Goal: Task Accomplishment & Management: Manage account settings

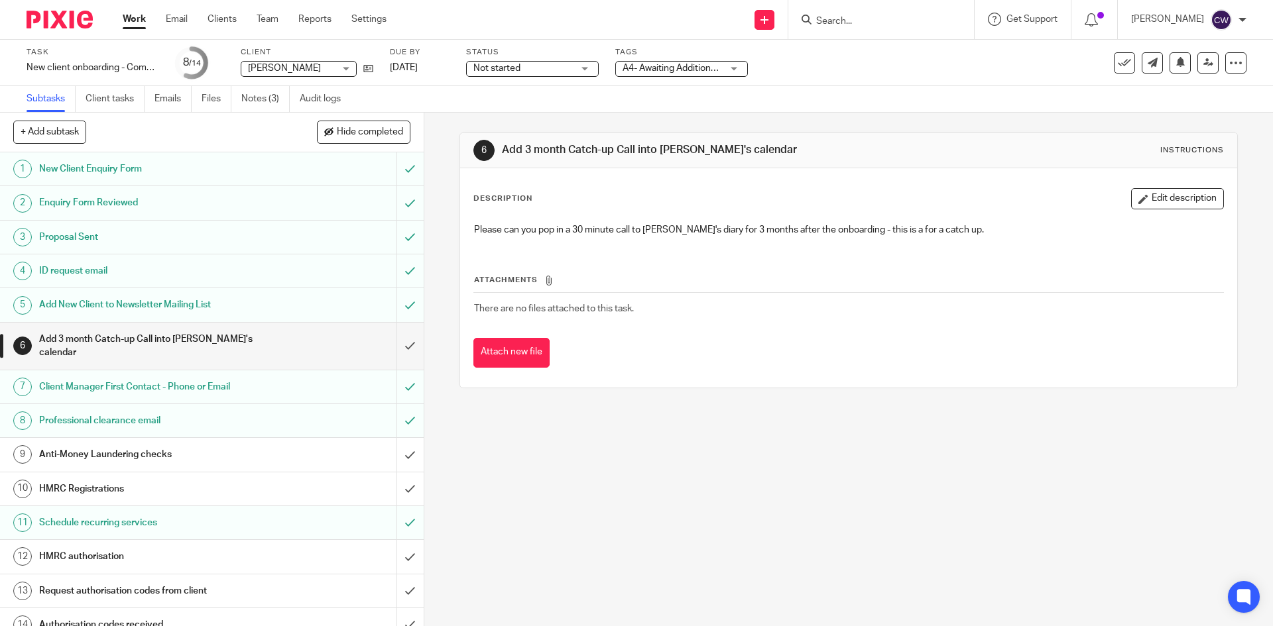
click at [841, 15] on form at bounding box center [885, 19] width 141 height 17
click at [842, 17] on input "Search" at bounding box center [874, 22] width 119 height 12
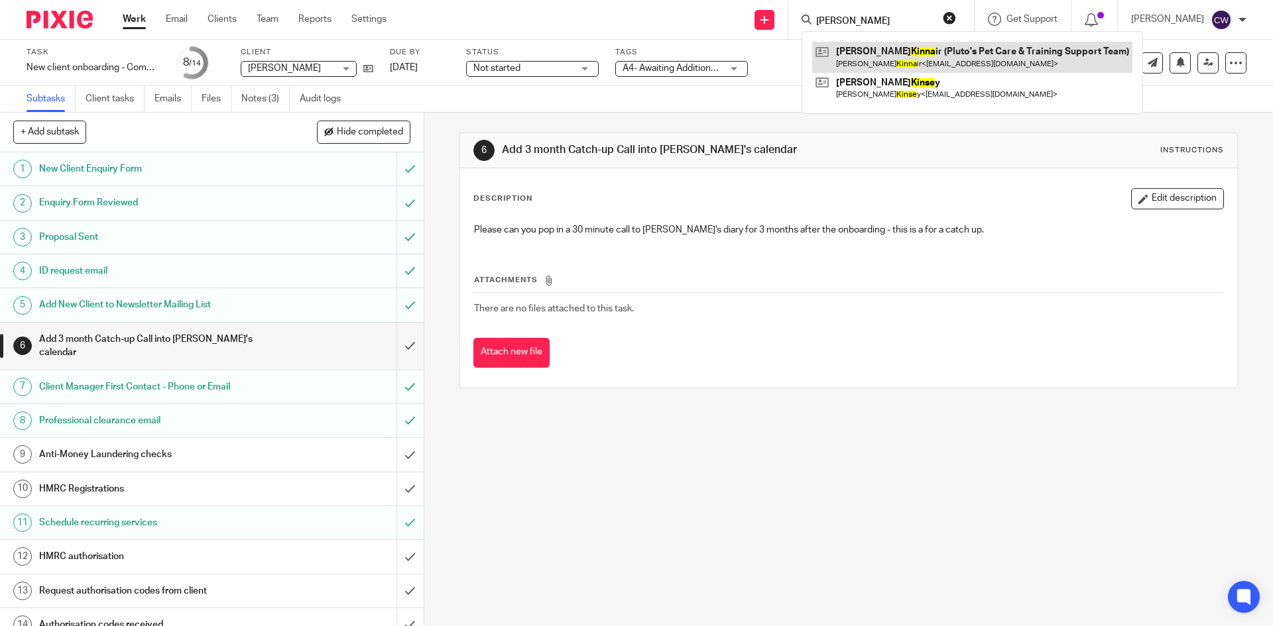
type input "Kinne"
click at [857, 54] on link at bounding box center [972, 57] width 320 height 30
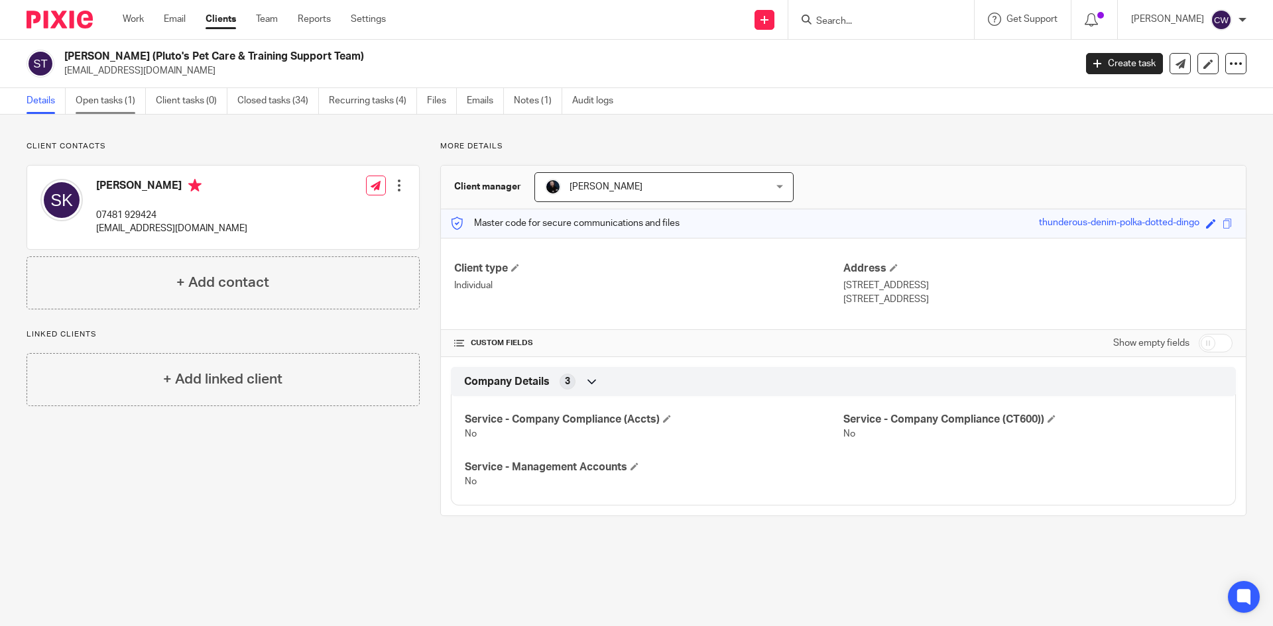
click at [102, 107] on link "Open tasks (1)" at bounding box center [111, 101] width 70 height 26
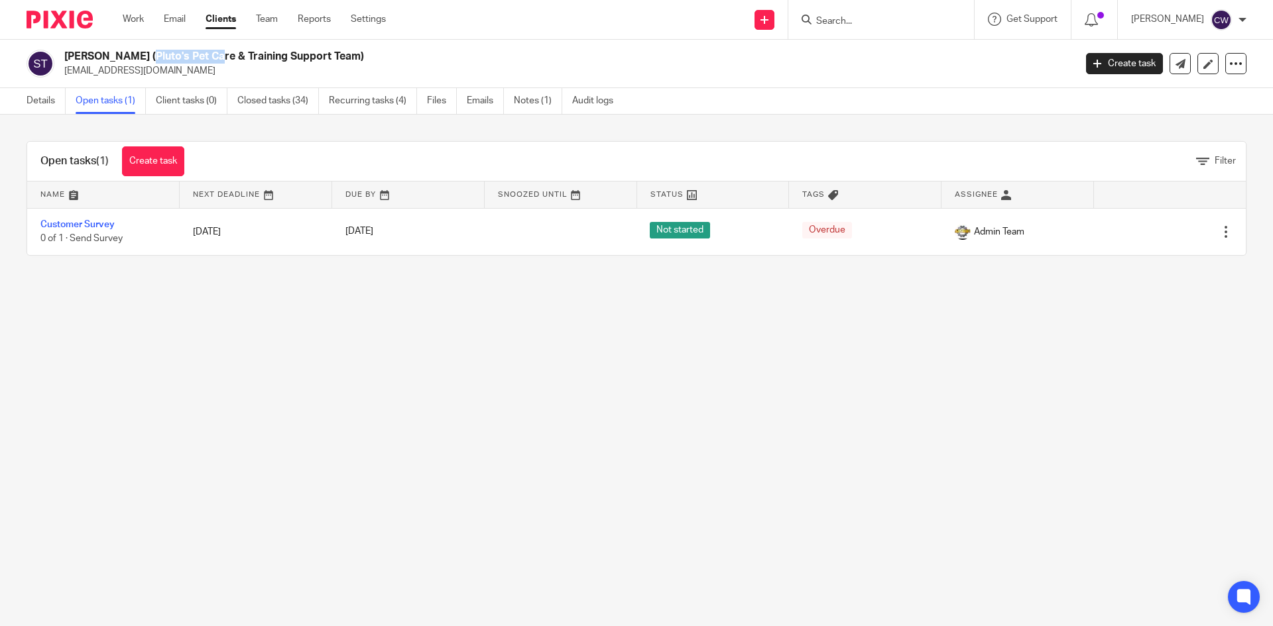
drag, startPoint x: 66, startPoint y: 52, endPoint x: 125, endPoint y: 54, distance: 58.4
click at [133, 55] on h2 "Stevie Kinnair (Pluto's Pet Care & Training Support Team)" at bounding box center [464, 57] width 801 height 14
copy h2 "Stevie Kinnair"
drag, startPoint x: 882, startPoint y: 28, endPoint x: 888, endPoint y: 13, distance: 15.8
click at [888, 13] on div at bounding box center [881, 19] width 186 height 39
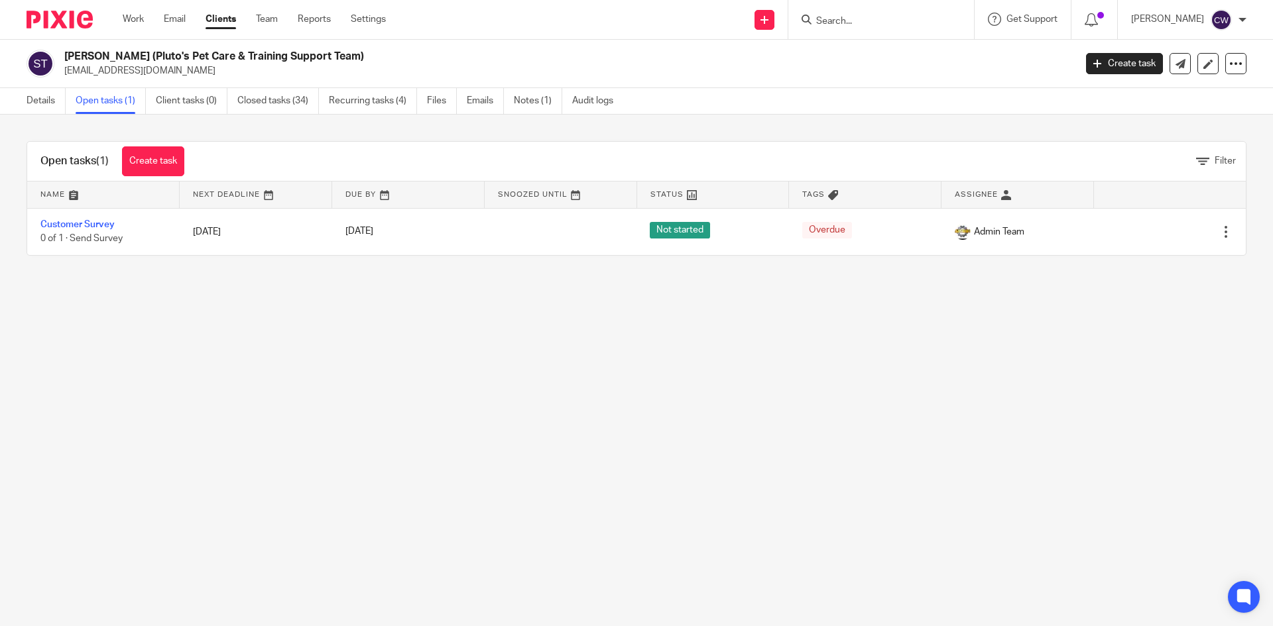
click at [850, 26] on input "Search" at bounding box center [874, 22] width 119 height 12
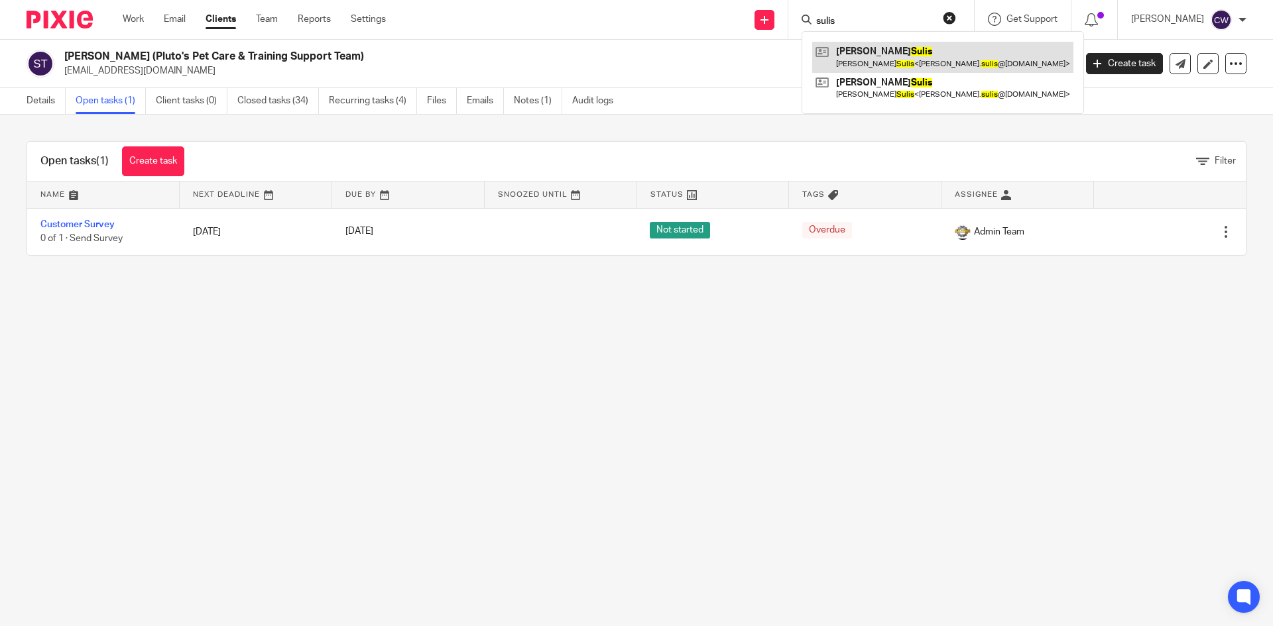
type input "sulis"
click at [880, 71] on link at bounding box center [942, 57] width 261 height 30
click at [895, 104] on div "Chris Sulis Chris Sulis < chris_angela. sulis @hotmail.com > Angela Sulis Angel…" at bounding box center [942, 72] width 282 height 83
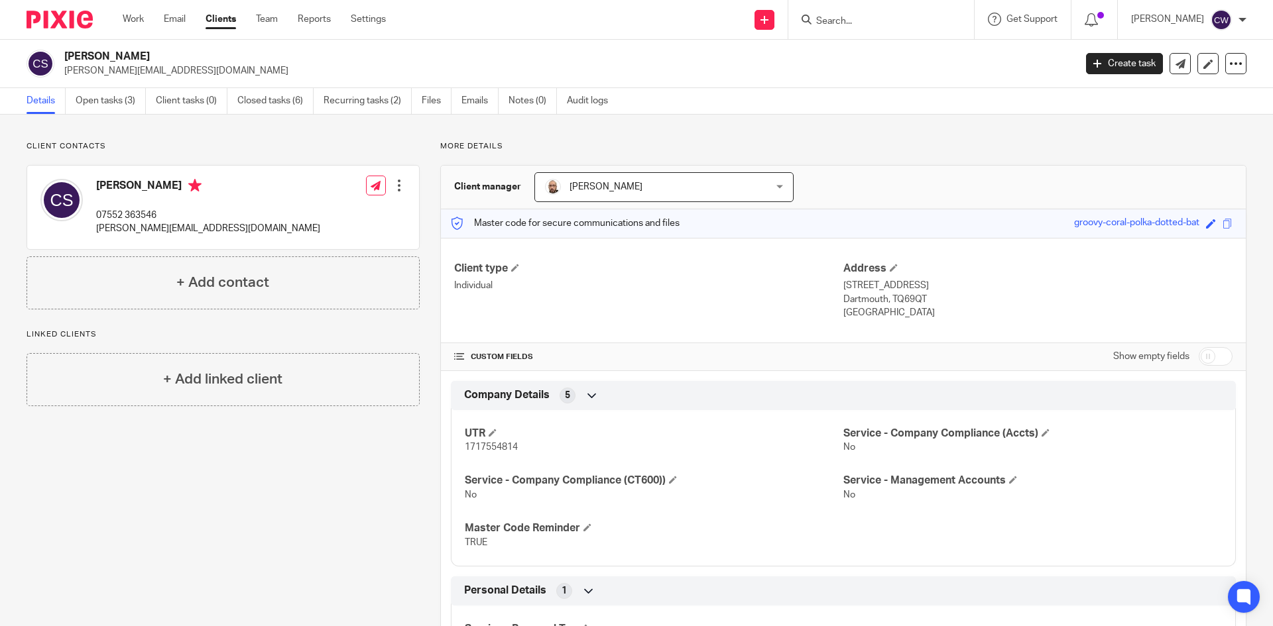
click at [840, 25] on input "Search" at bounding box center [874, 22] width 119 height 12
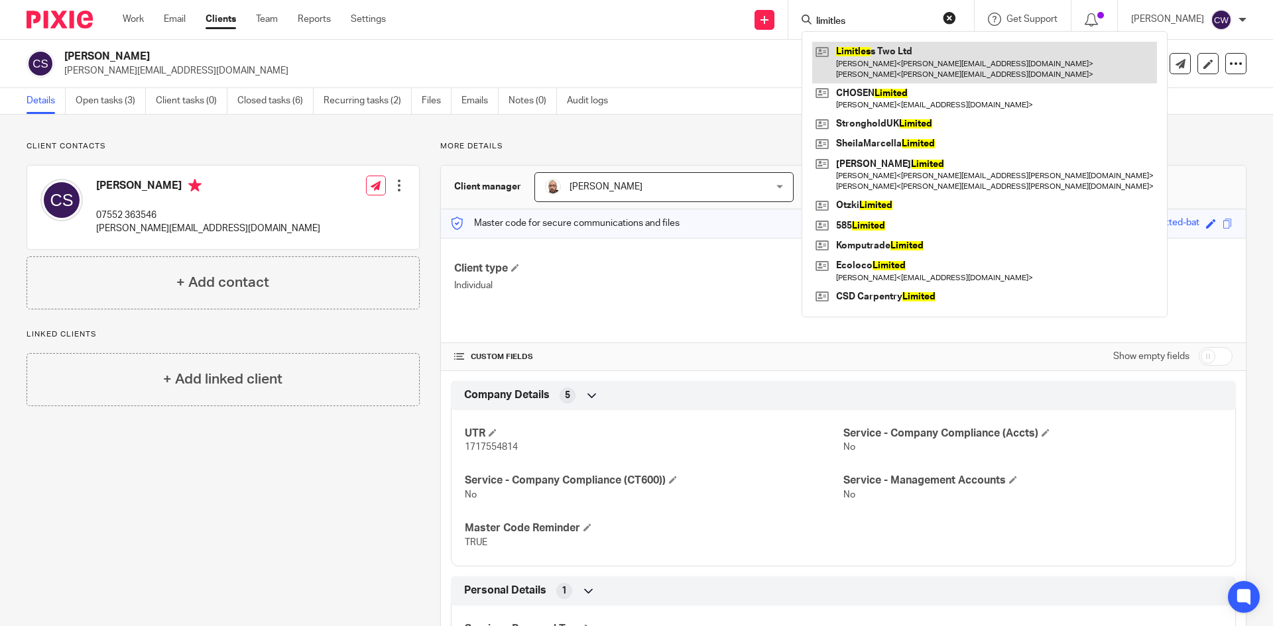
type input "limitles"
click at [837, 63] on link at bounding box center [984, 62] width 345 height 41
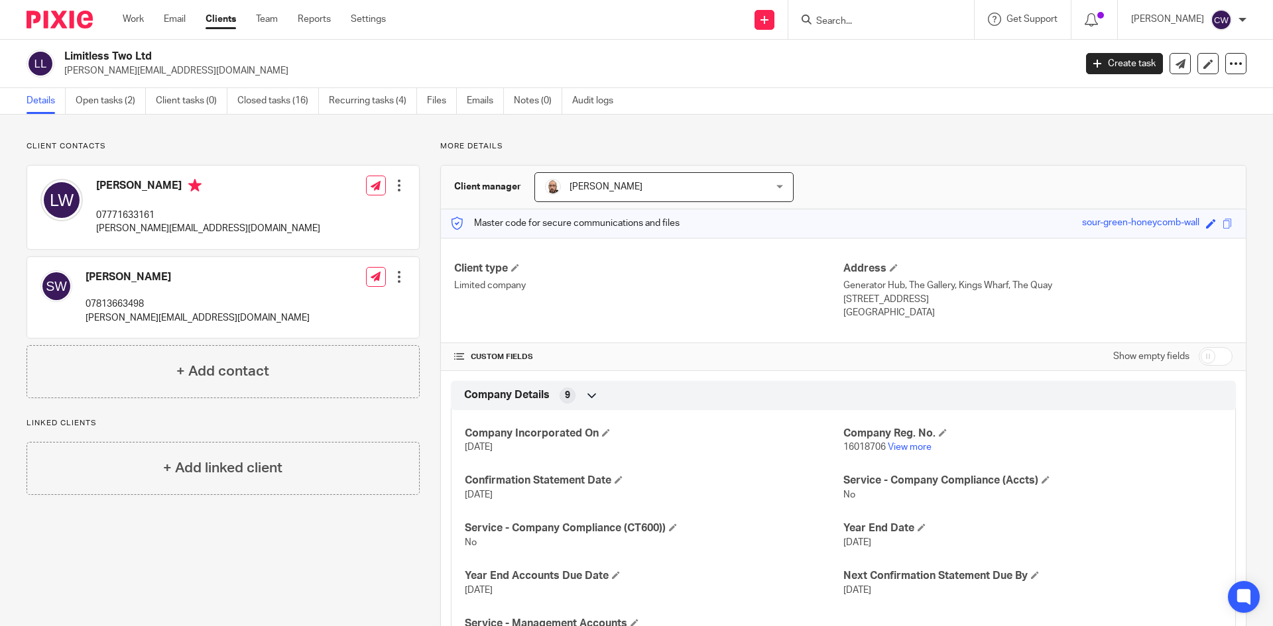
click at [856, 11] on form at bounding box center [885, 19] width 141 height 17
click at [854, 16] on input "Search" at bounding box center [874, 22] width 119 height 12
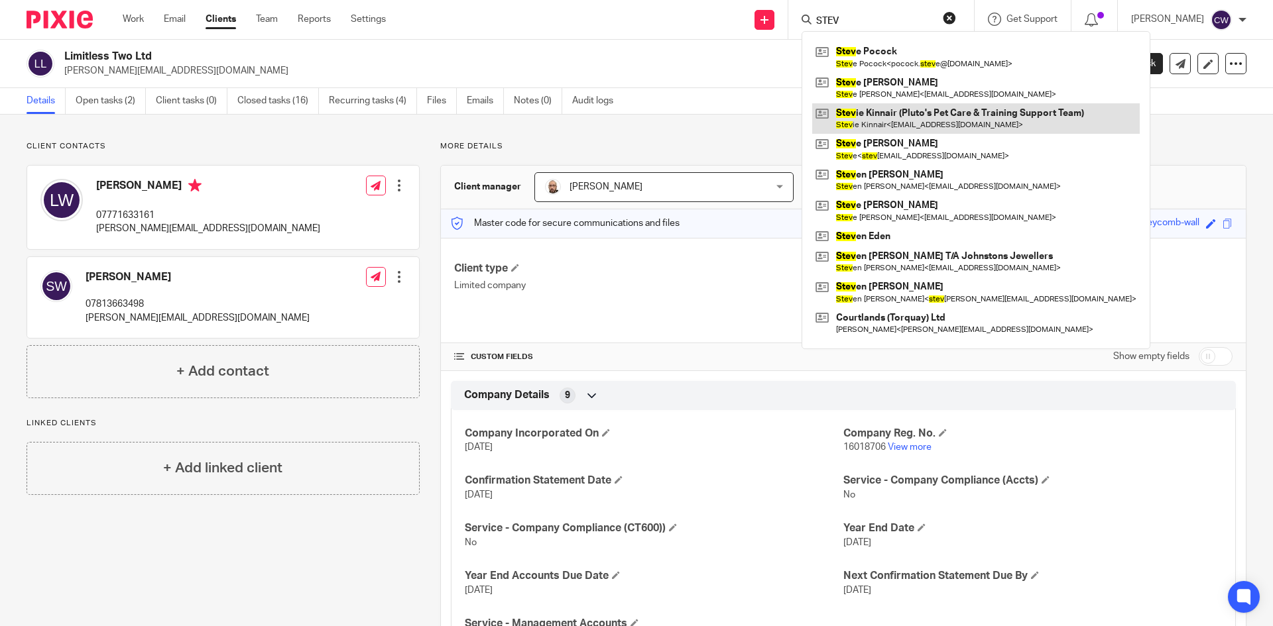
type input "STEV"
click at [912, 125] on link at bounding box center [975, 118] width 327 height 30
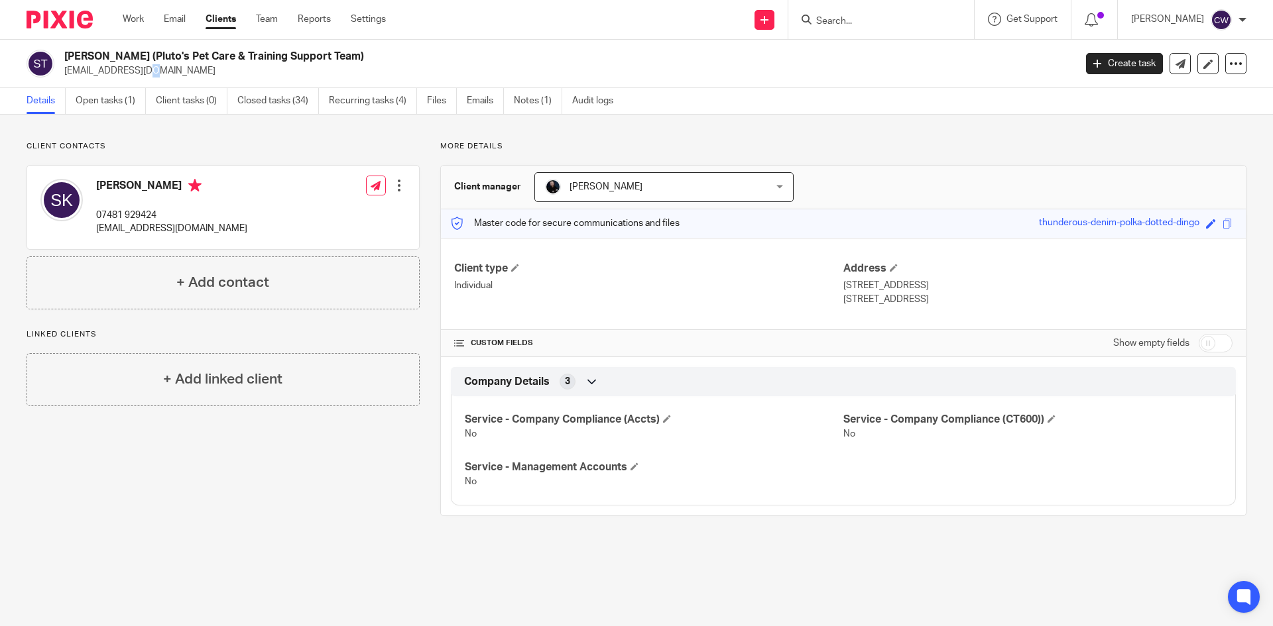
drag, startPoint x: 70, startPoint y: 71, endPoint x: 60, endPoint y: 72, distance: 10.6
click at [60, 72] on div "Stevie Kinnair (Pluto's Pet Care & Training Support Team) plutospetcare@outlook…" at bounding box center [546, 64] width 1039 height 28
drag, startPoint x: 183, startPoint y: 70, endPoint x: 65, endPoint y: 80, distance: 118.4
click at [65, 80] on div "Stevie Kinnair (Pluto's Pet Care & Training Support Team) plutospetcare@outlook…" at bounding box center [636, 64] width 1273 height 48
copy p "[EMAIL_ADDRESS][DOMAIN_NAME]"
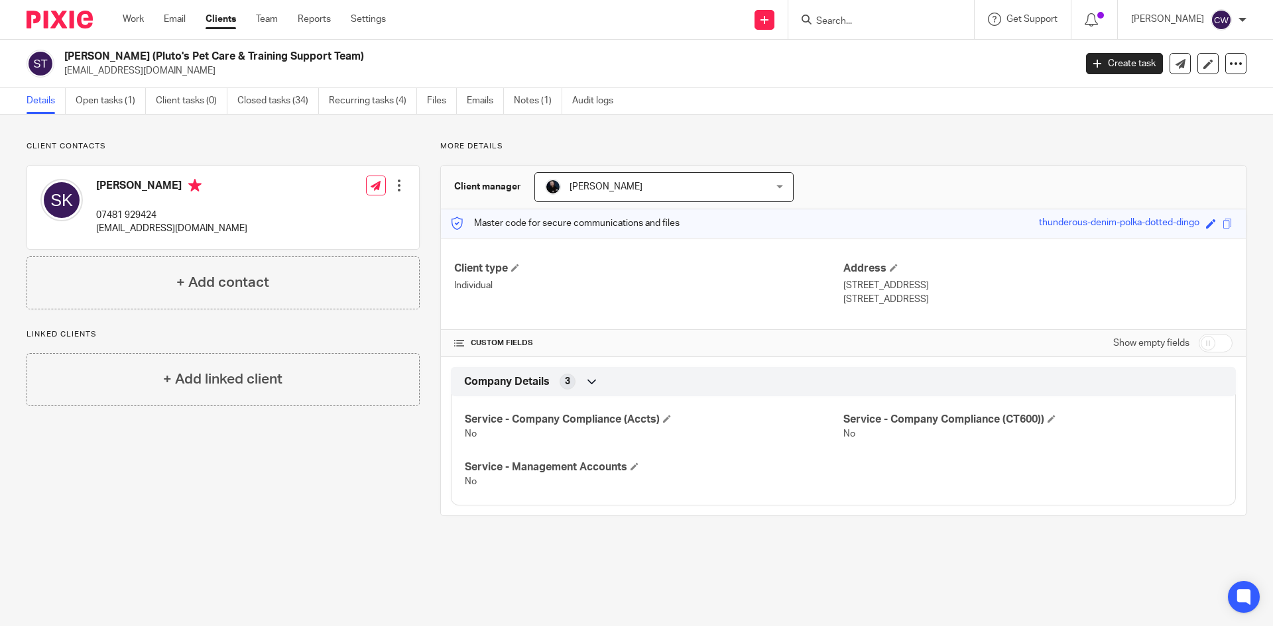
click at [853, 29] on div at bounding box center [881, 19] width 186 height 39
click at [826, 24] on input "Search" at bounding box center [874, 22] width 119 height 12
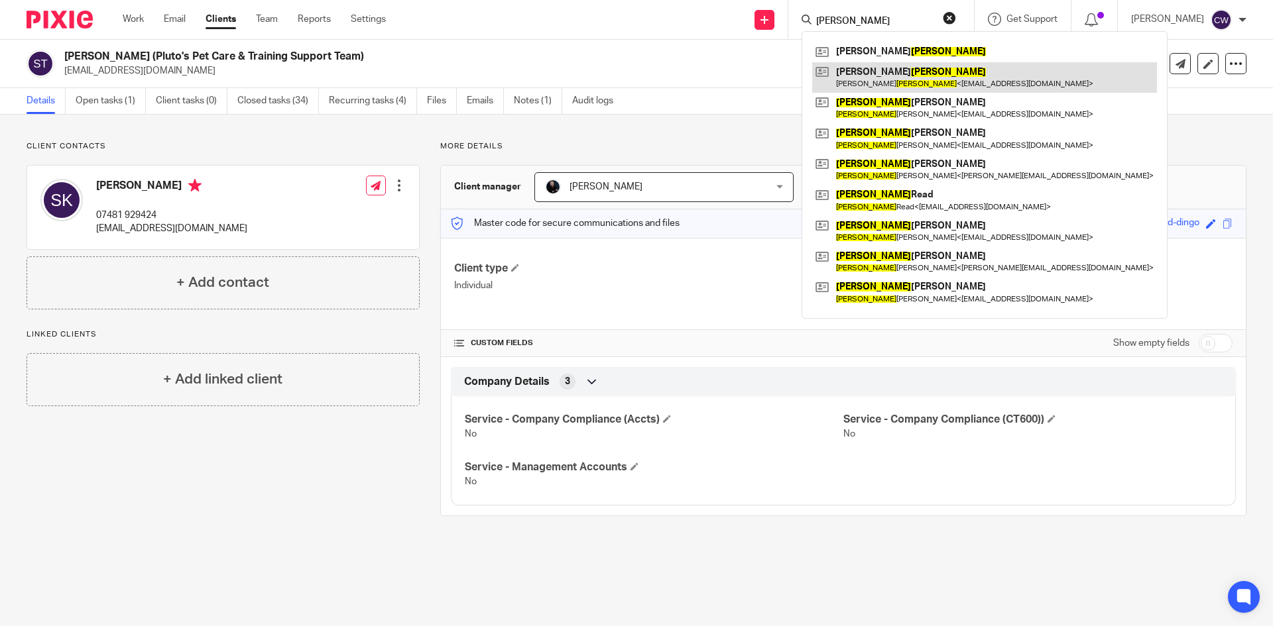
type input "Roberts"
click at [868, 68] on link at bounding box center [984, 77] width 345 height 30
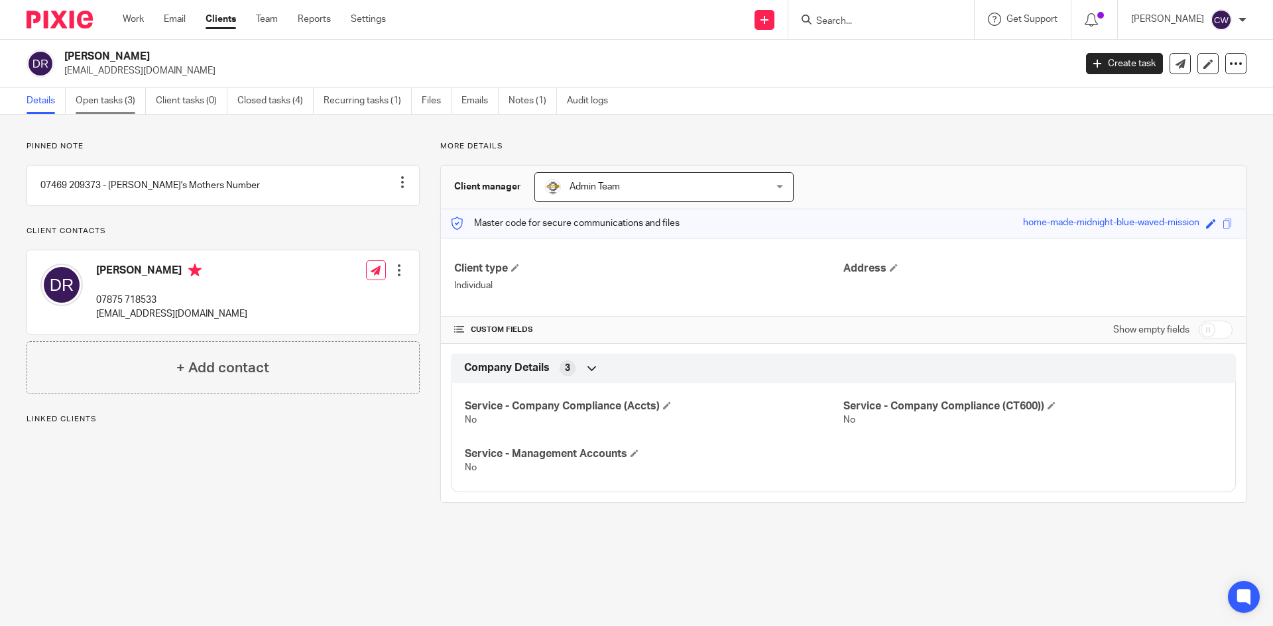
click at [119, 96] on link "Open tasks (3)" at bounding box center [111, 101] width 70 height 26
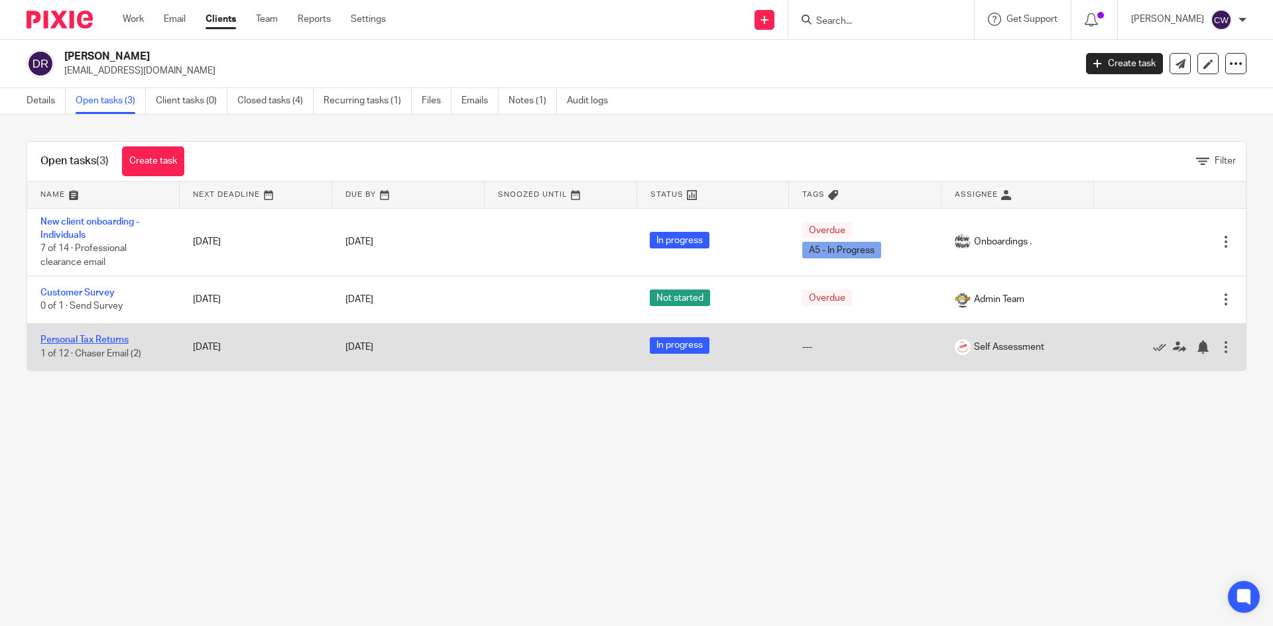
click at [112, 338] on link "Personal Tax Returns" at bounding box center [84, 339] width 88 height 9
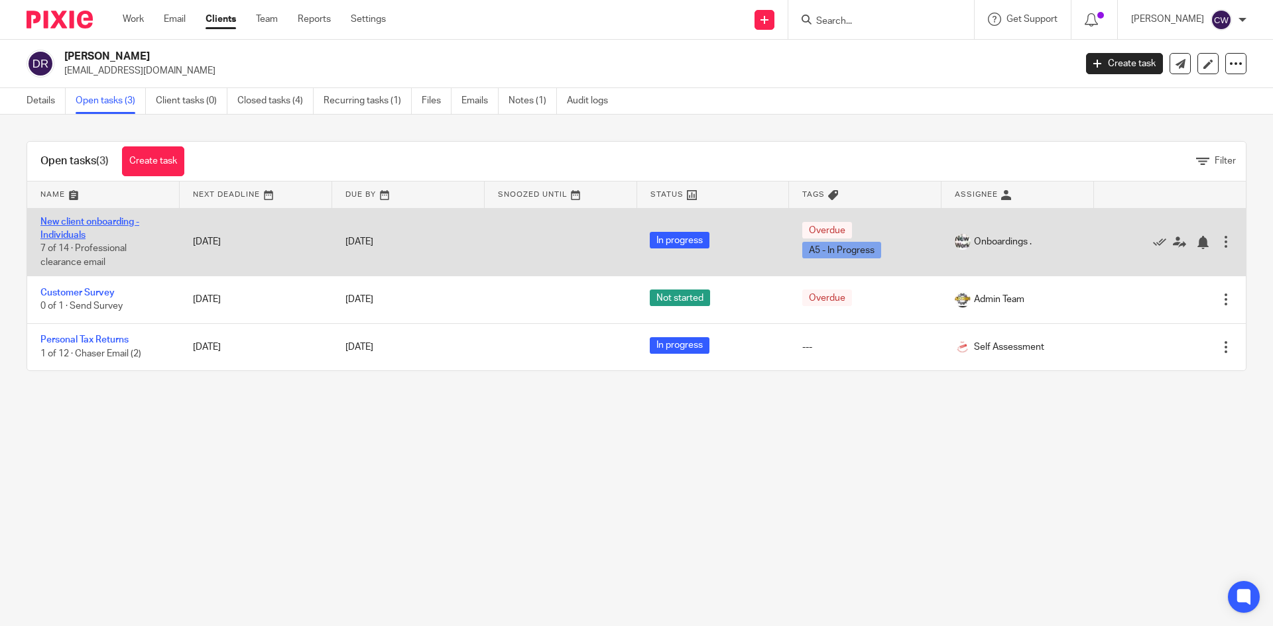
click at [113, 225] on link "New client onboarding - Individuals" at bounding box center [89, 228] width 99 height 23
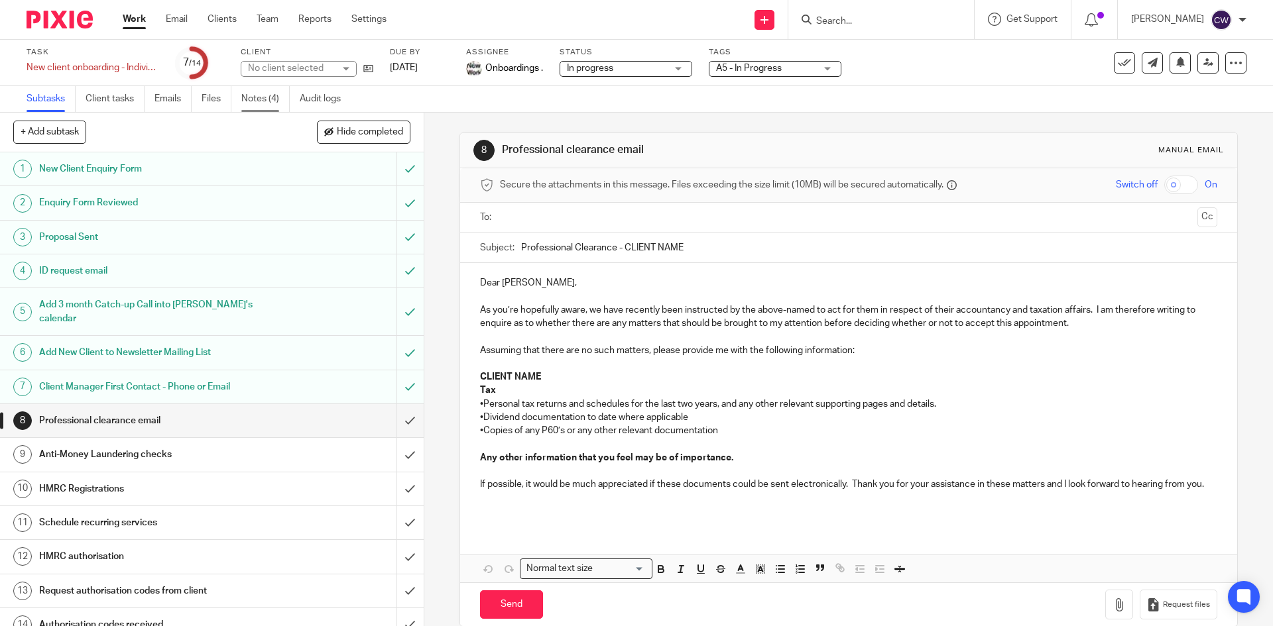
click at [262, 99] on link "Notes (4)" at bounding box center [265, 99] width 48 height 26
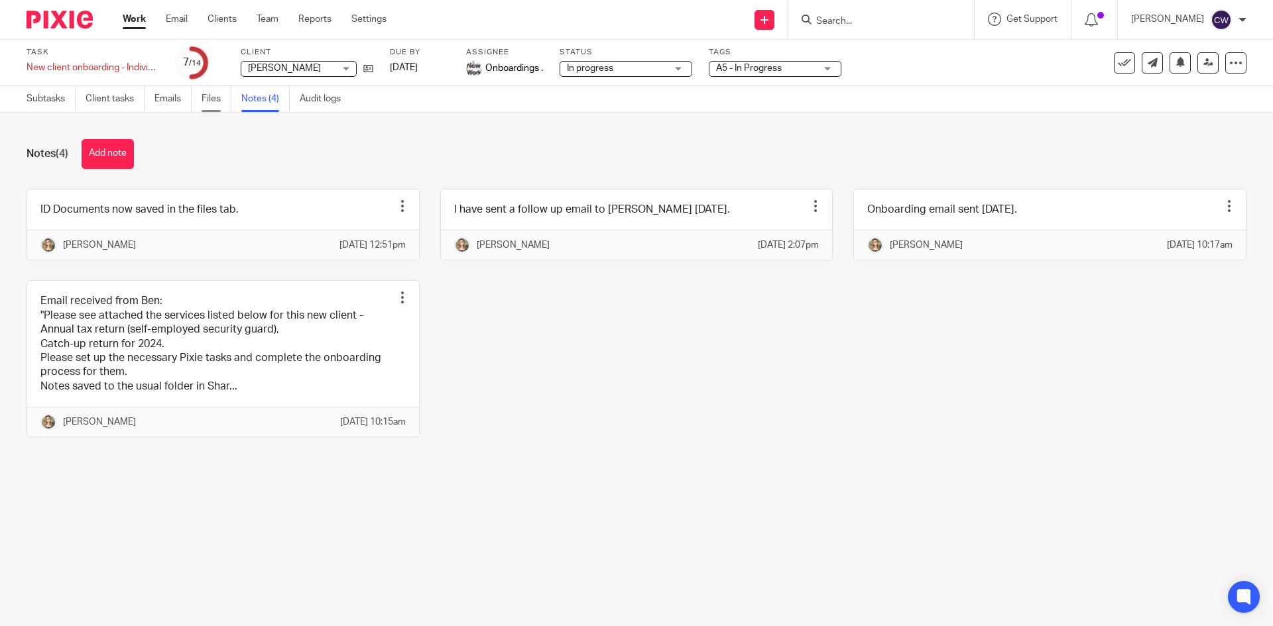
click at [213, 98] on link "Files" at bounding box center [217, 99] width 30 height 26
click at [30, 93] on link "Subtasks" at bounding box center [51, 99] width 49 height 26
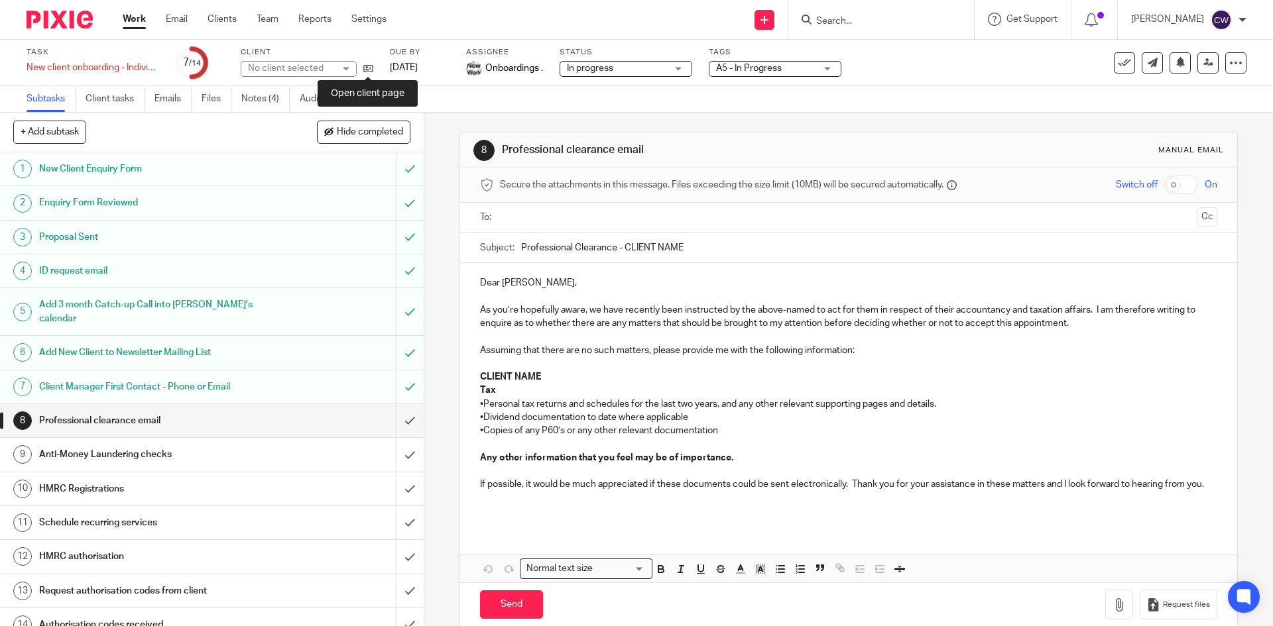
click at [373, 70] on icon at bounding box center [368, 69] width 10 height 10
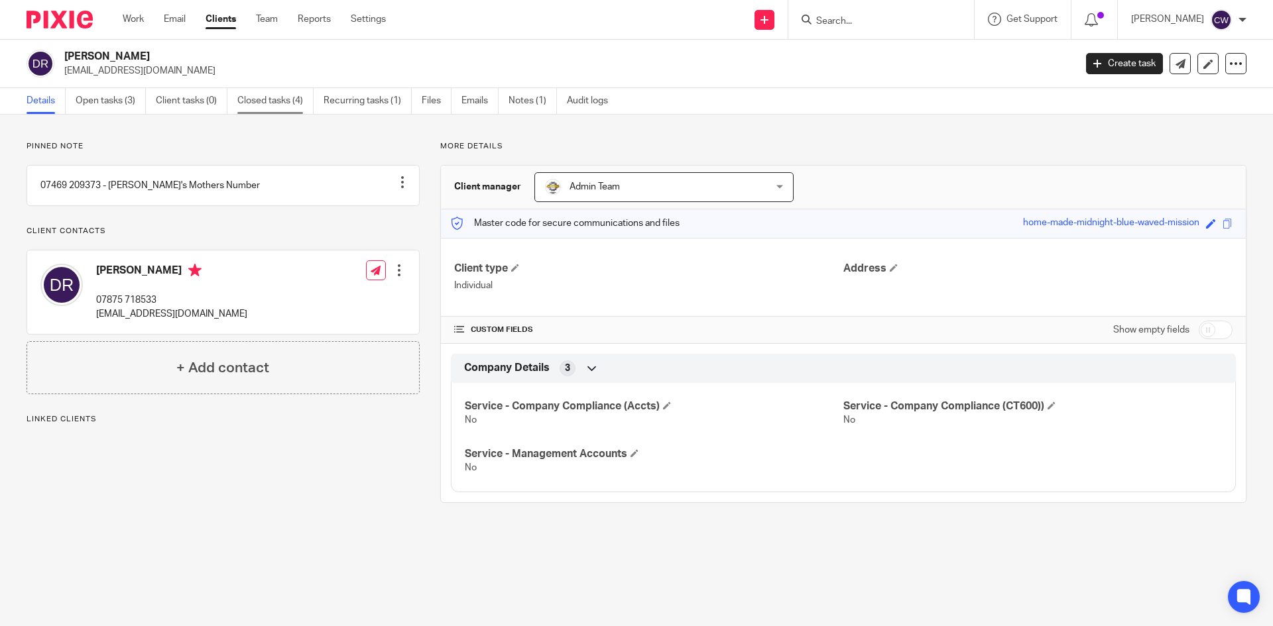
click at [291, 99] on link "Closed tasks (4)" at bounding box center [275, 101] width 76 height 26
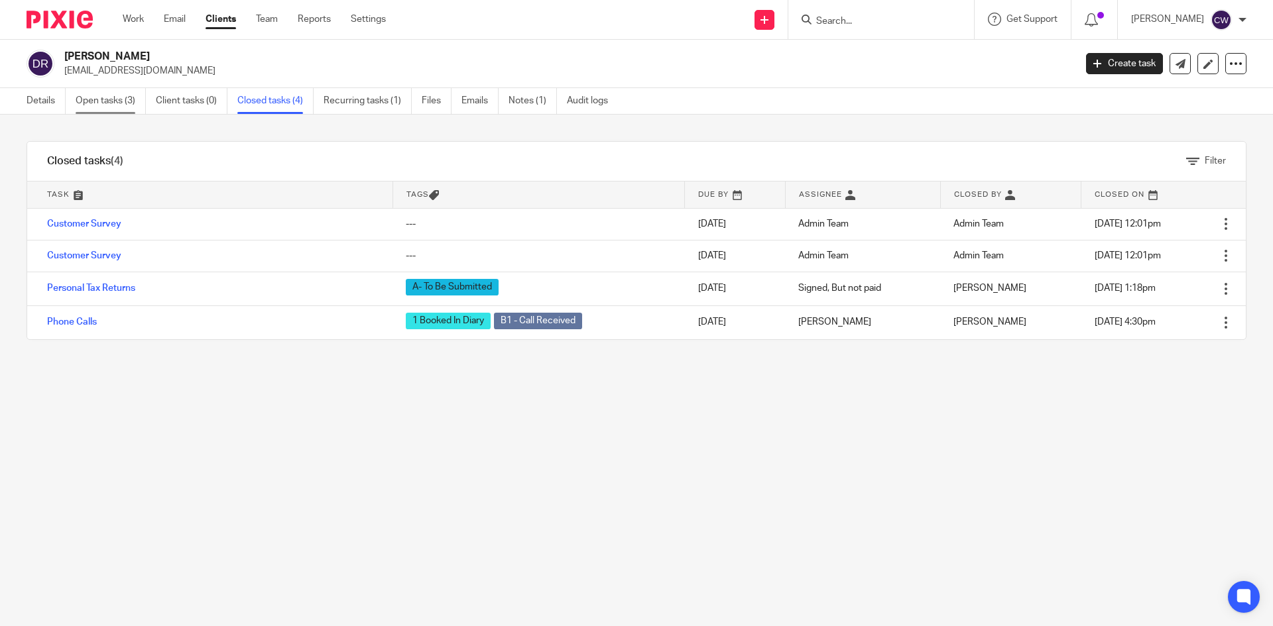
click at [103, 106] on link "Open tasks (3)" at bounding box center [111, 101] width 70 height 26
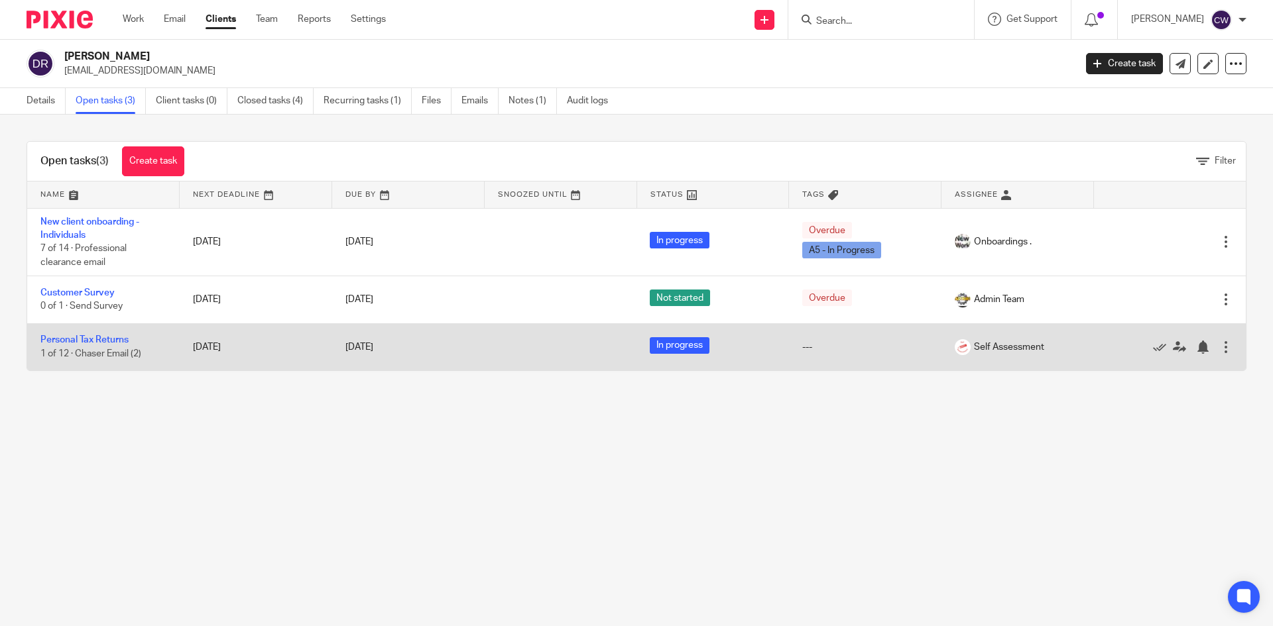
click at [84, 335] on td "Personal Tax Returns 1 of 12 · Chaser Email (2)" at bounding box center [103, 346] width 152 height 47
click at [97, 341] on link "Personal Tax Returns" at bounding box center [84, 339] width 88 height 9
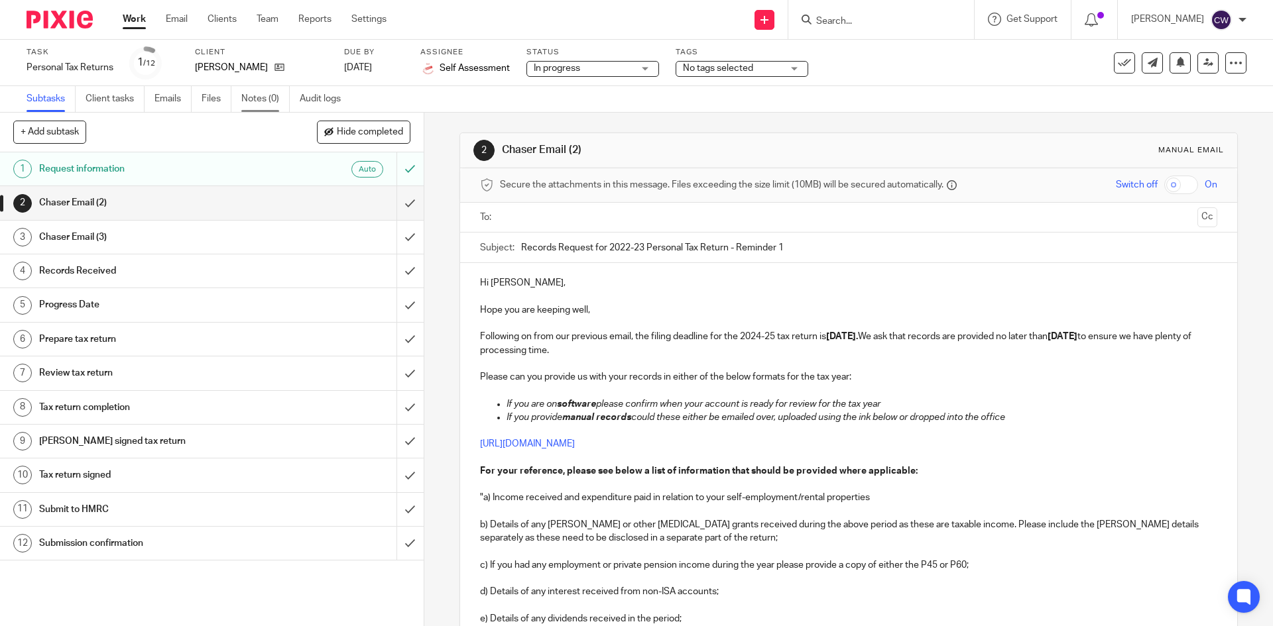
click at [260, 96] on link "Notes (0)" at bounding box center [265, 99] width 48 height 26
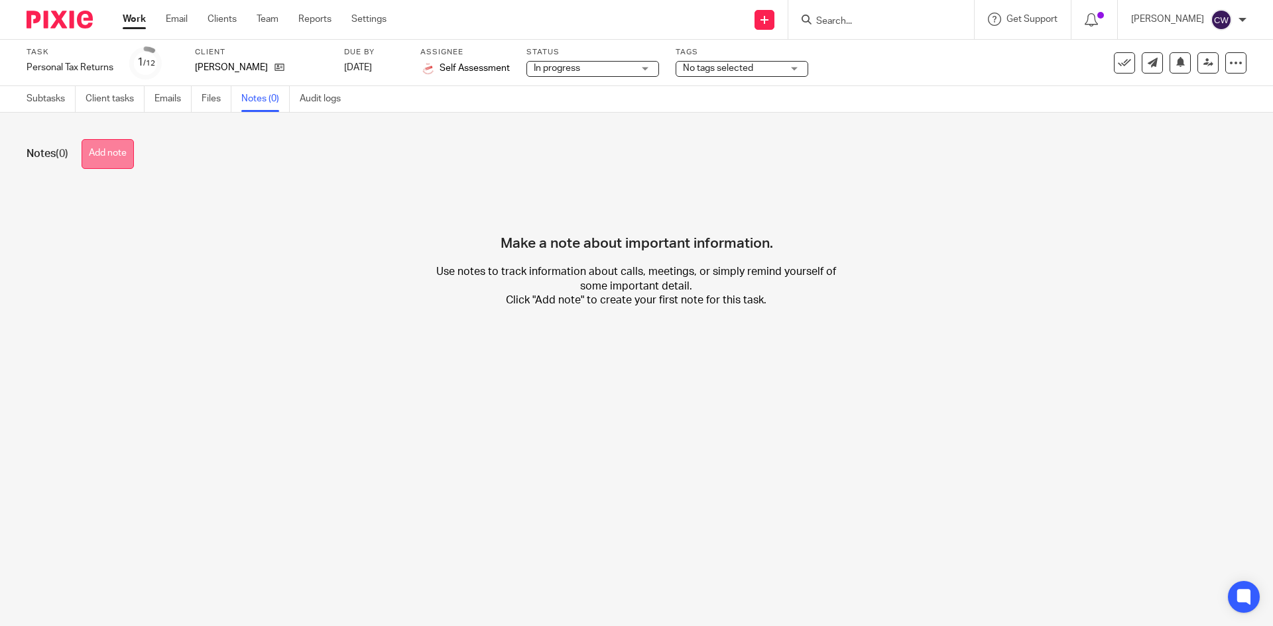
click at [121, 152] on button "Add note" at bounding box center [108, 154] width 52 height 30
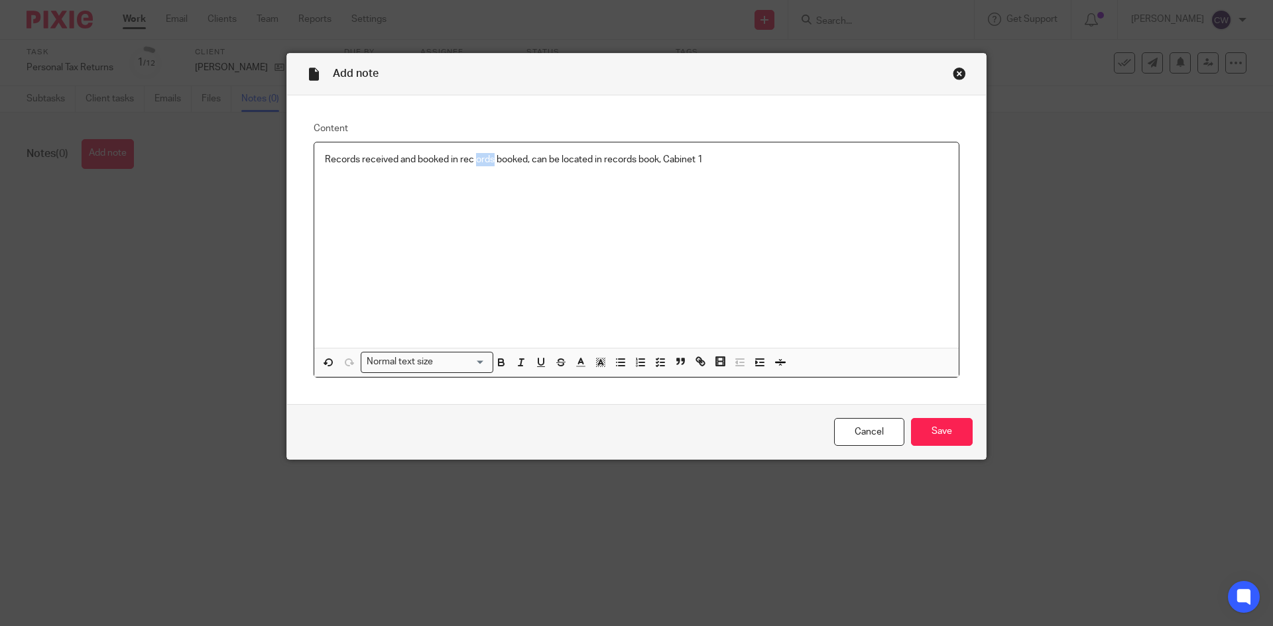
drag, startPoint x: 483, startPoint y: 160, endPoint x: 474, endPoint y: 158, distance: 8.7
click at [474, 158] on p "Records received and booked in rec ords booked, can be located in records book,…" at bounding box center [636, 159] width 623 height 13
click at [473, 158] on p "Records received and booked in rec ords booked, can be located in records book,…" at bounding box center [636, 159] width 623 height 13
click at [701, 150] on div "Records received and booked in records booked, can be located in records book, …" at bounding box center [636, 245] width 644 height 205
click at [949, 428] on input "Save" at bounding box center [942, 432] width 62 height 29
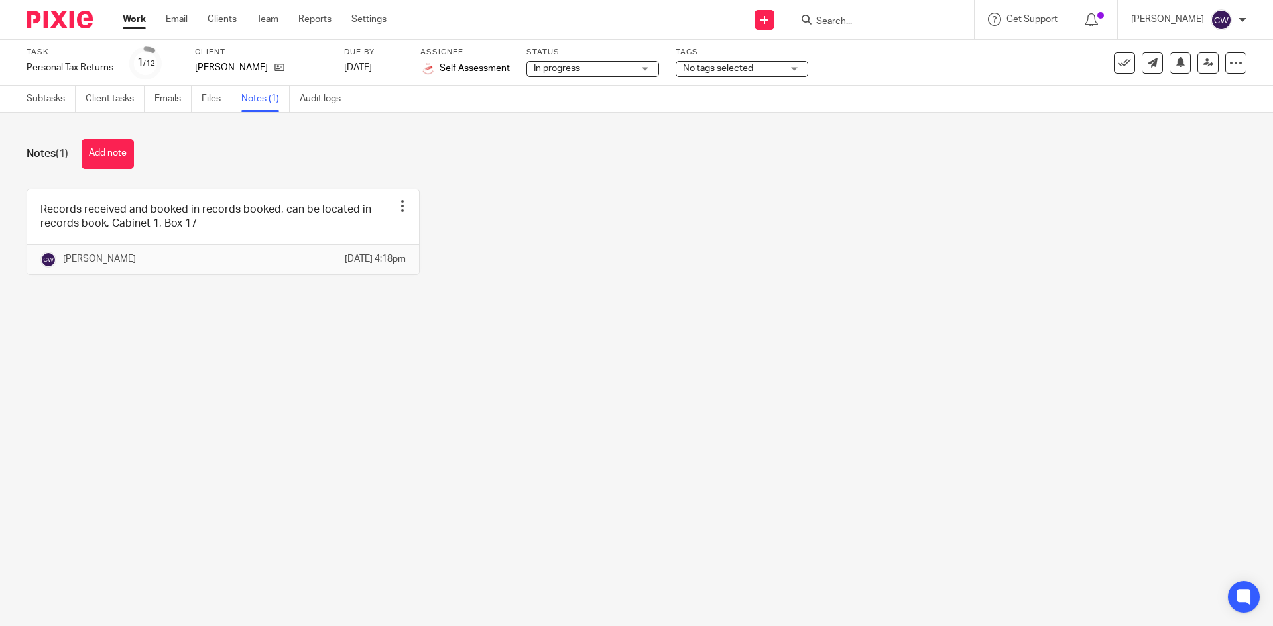
click at [750, 75] on span "No tags selected" at bounding box center [732, 69] width 99 height 14
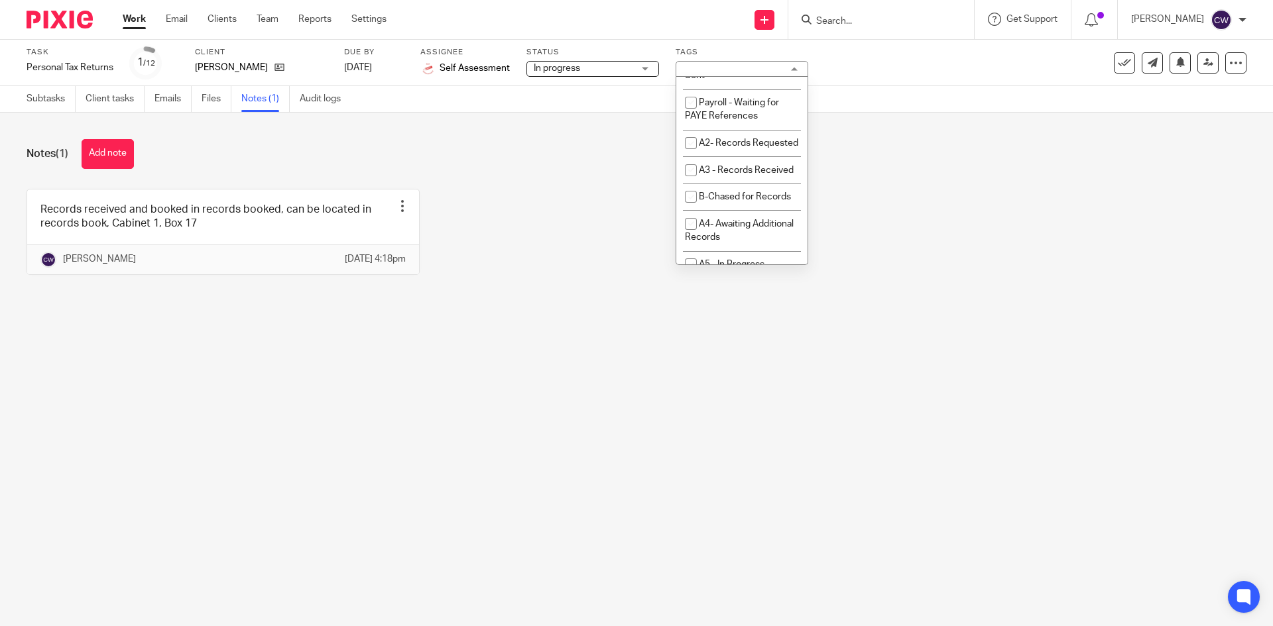
scroll to position [464, 0]
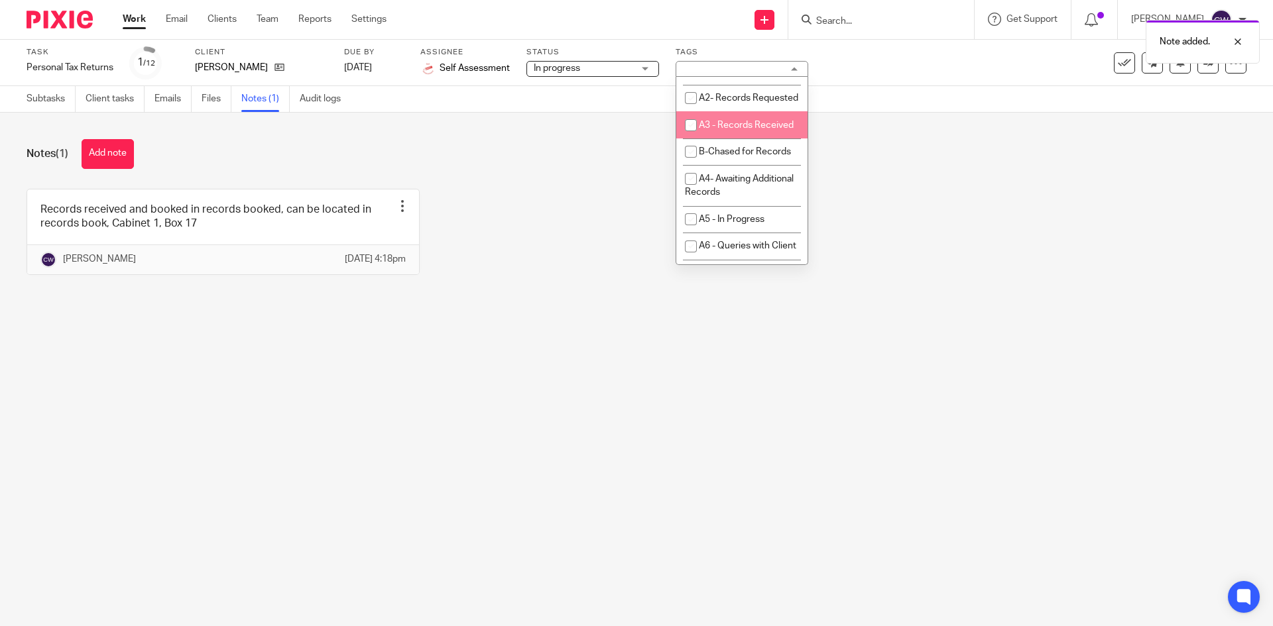
click at [740, 130] on span "A3 - Records Received" at bounding box center [746, 125] width 95 height 9
checkbox input "true"
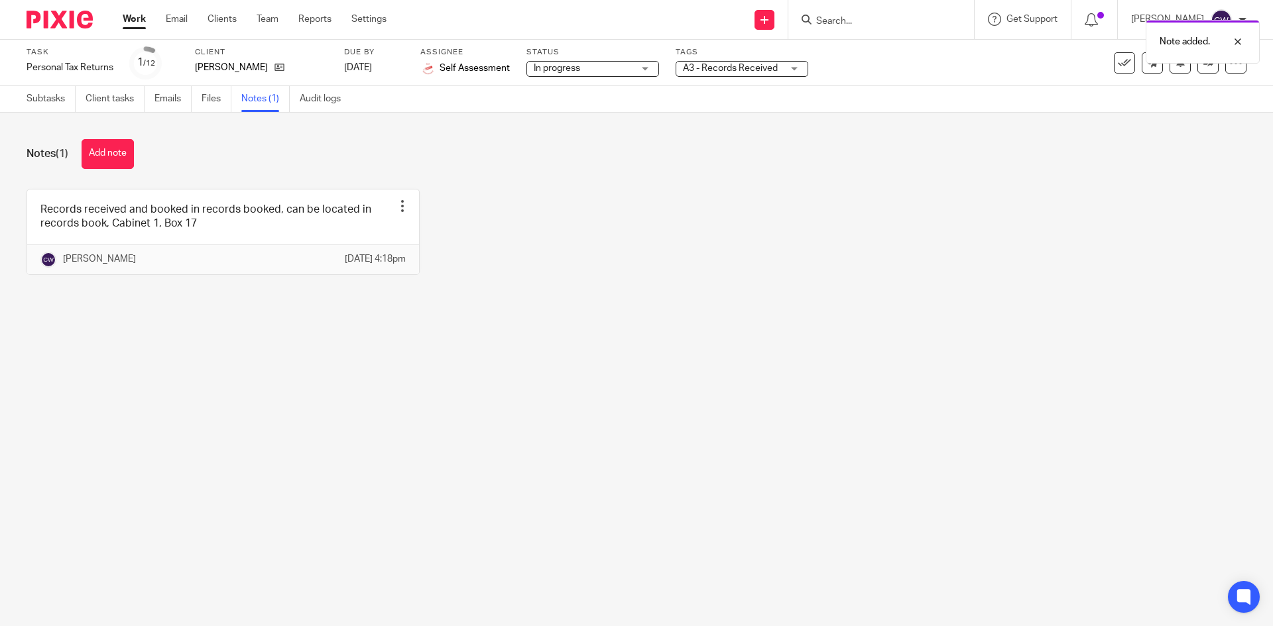
click at [1006, 278] on div "Records received and booked in records booked, can be located in records book, …" at bounding box center [626, 242] width 1240 height 106
drag, startPoint x: 115, startPoint y: 146, endPoint x: 235, endPoint y: 174, distance: 122.5
click at [113, 148] on button "Add note" at bounding box center [108, 154] width 52 height 30
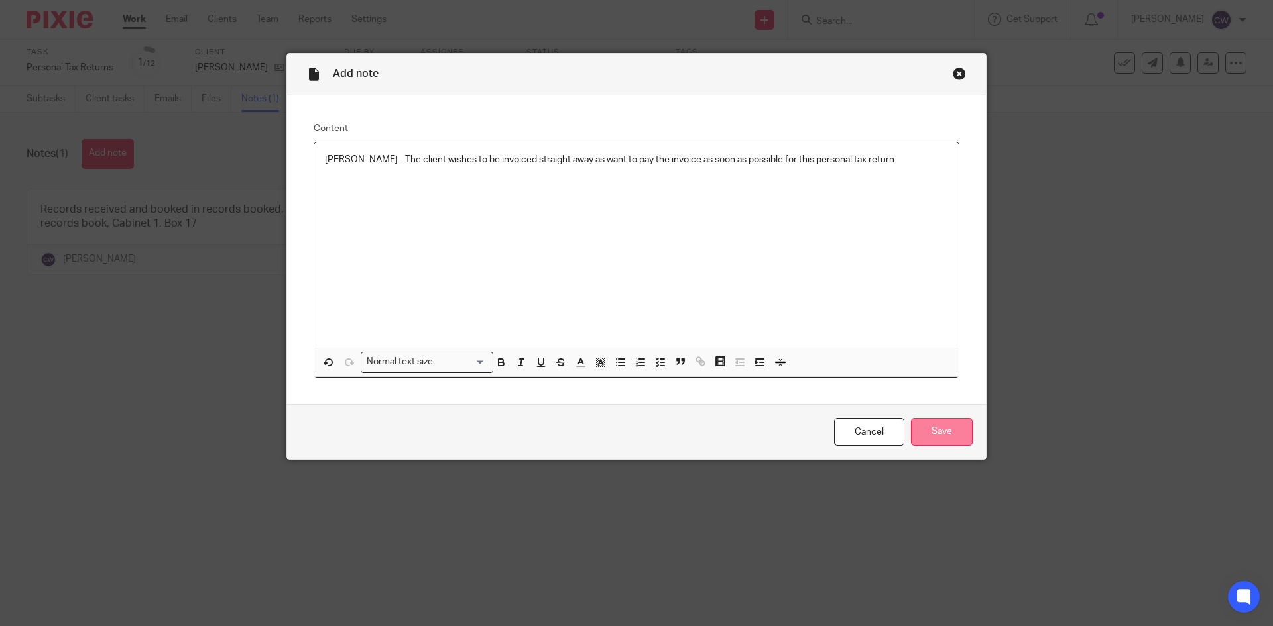
click at [957, 437] on input "Save" at bounding box center [942, 432] width 62 height 29
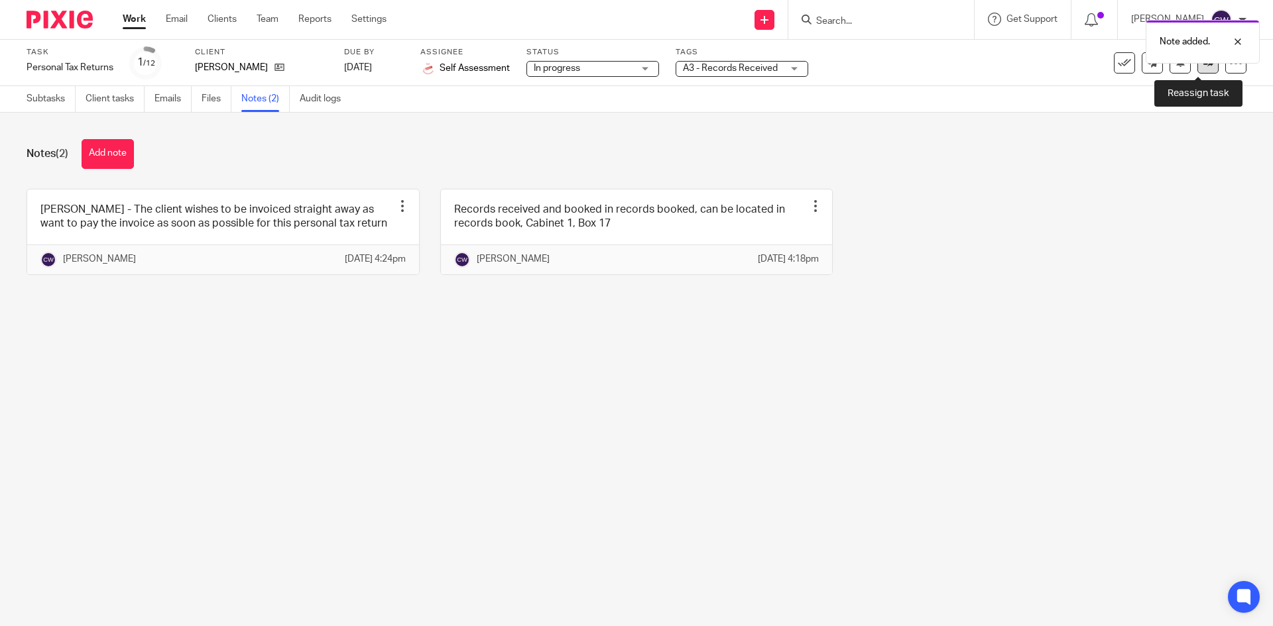
click at [1203, 66] on icon at bounding box center [1208, 63] width 10 height 10
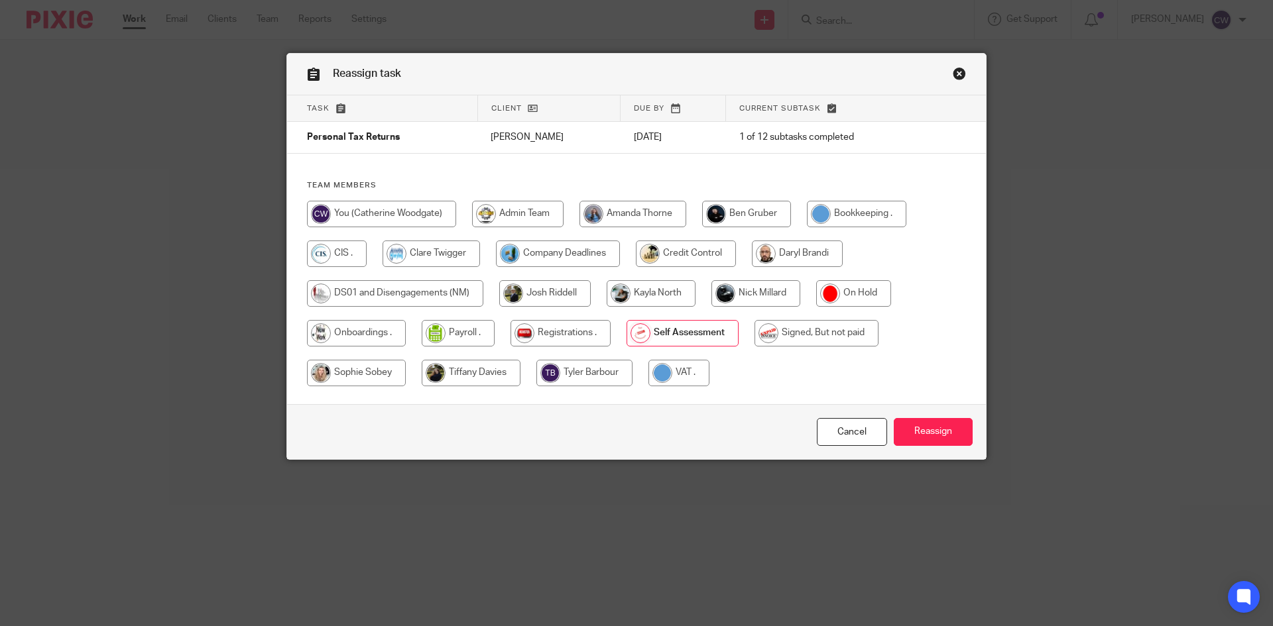
click at [773, 289] on input "radio" at bounding box center [755, 293] width 89 height 27
radio input "true"
click at [923, 434] on input "Reassign" at bounding box center [932, 432] width 79 height 29
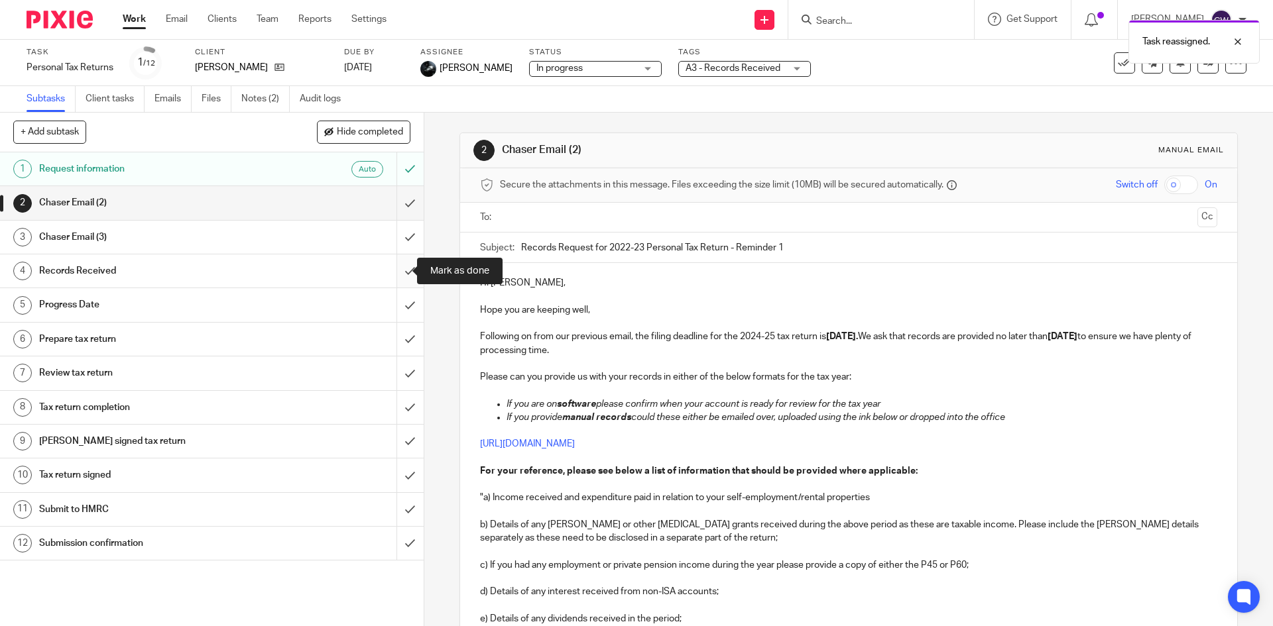
click at [392, 266] on input "submit" at bounding box center [212, 271] width 424 height 33
click at [266, 99] on link "Notes (2)" at bounding box center [265, 99] width 48 height 26
